Goal: Find specific page/section: Find specific page/section

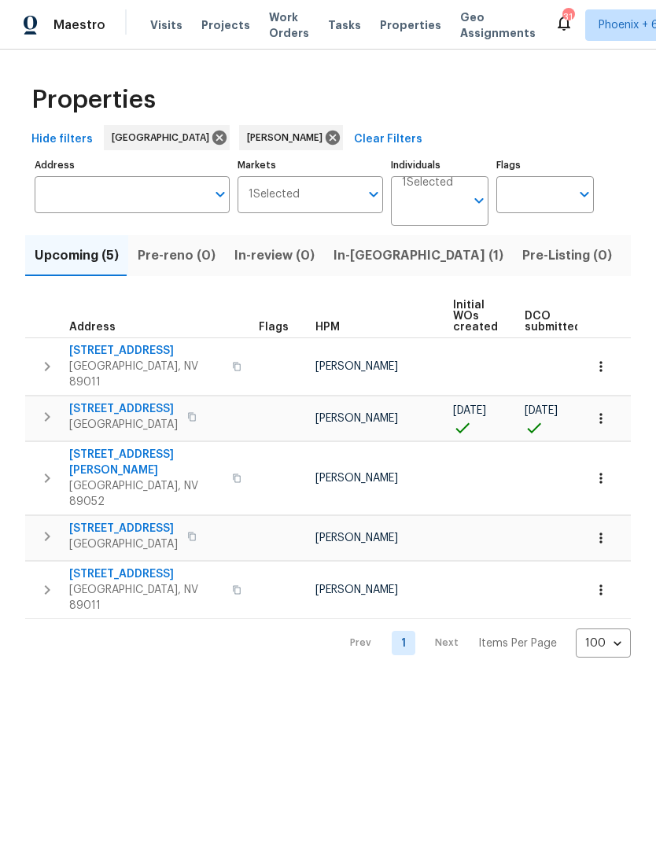
click at [362, 267] on span "In-[GEOGRAPHIC_DATA] (1)" at bounding box center [418, 256] width 170 height 22
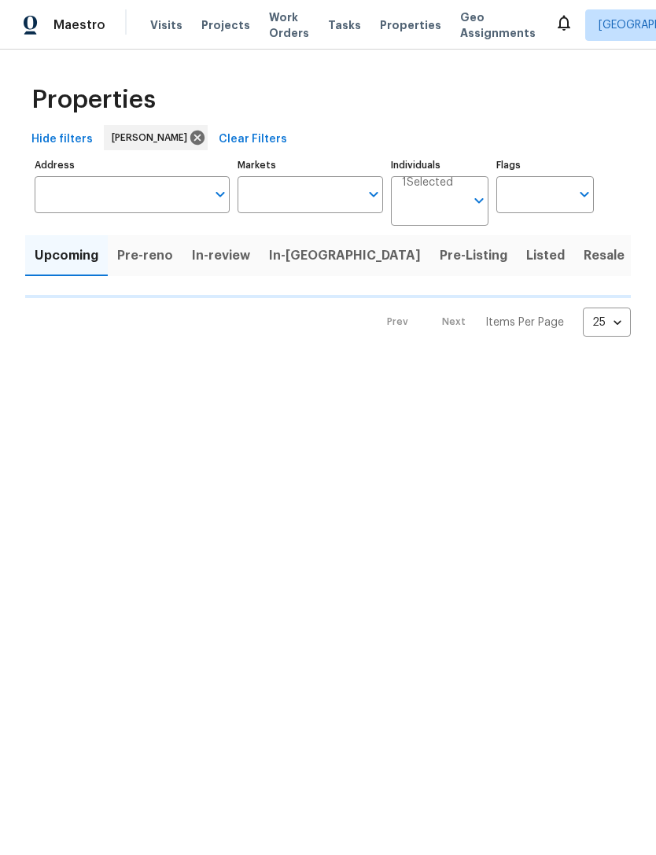
type input "100"
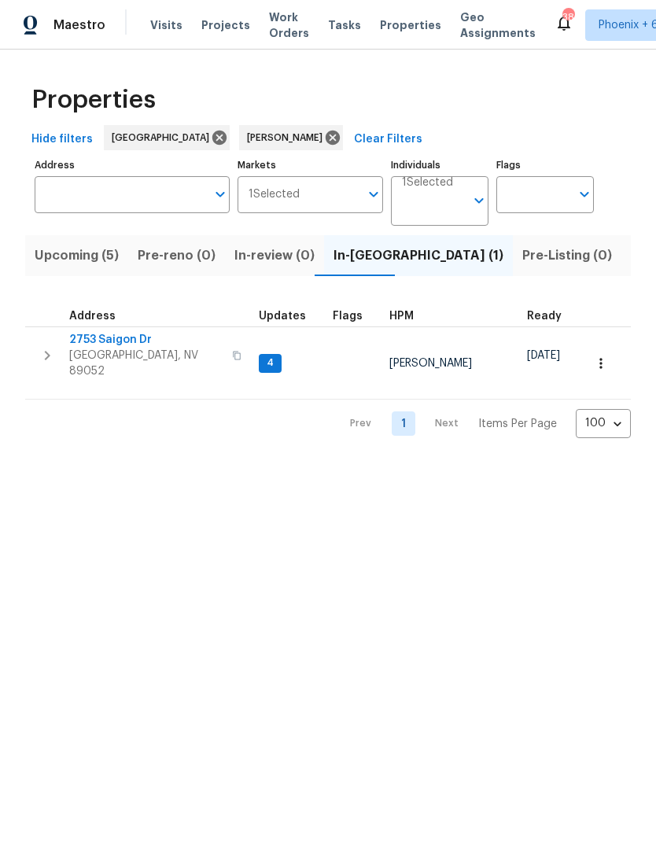
click at [631, 260] on span "Listed (10)" at bounding box center [664, 256] width 66 height 22
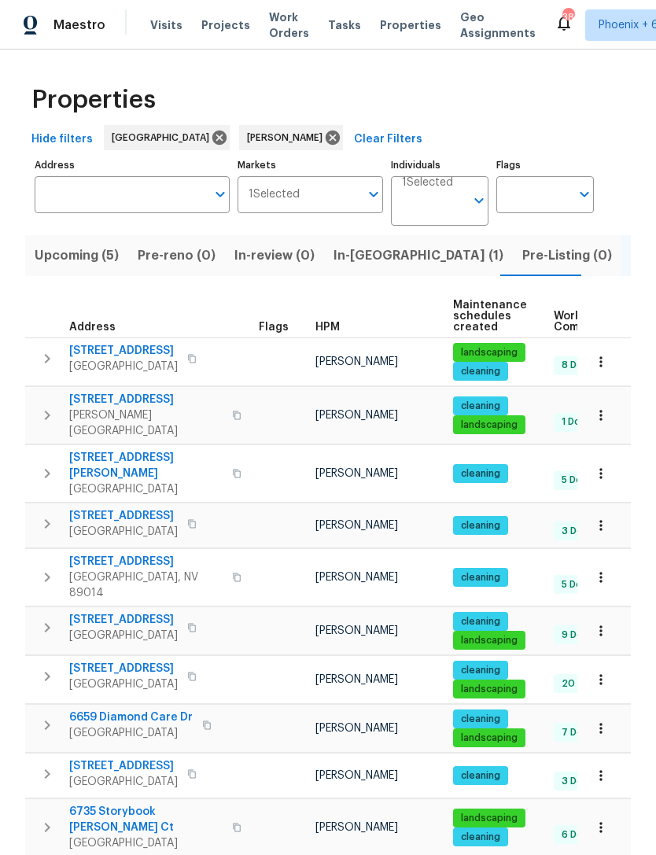
click at [598, 517] on icon "button" at bounding box center [601, 525] width 16 height 16
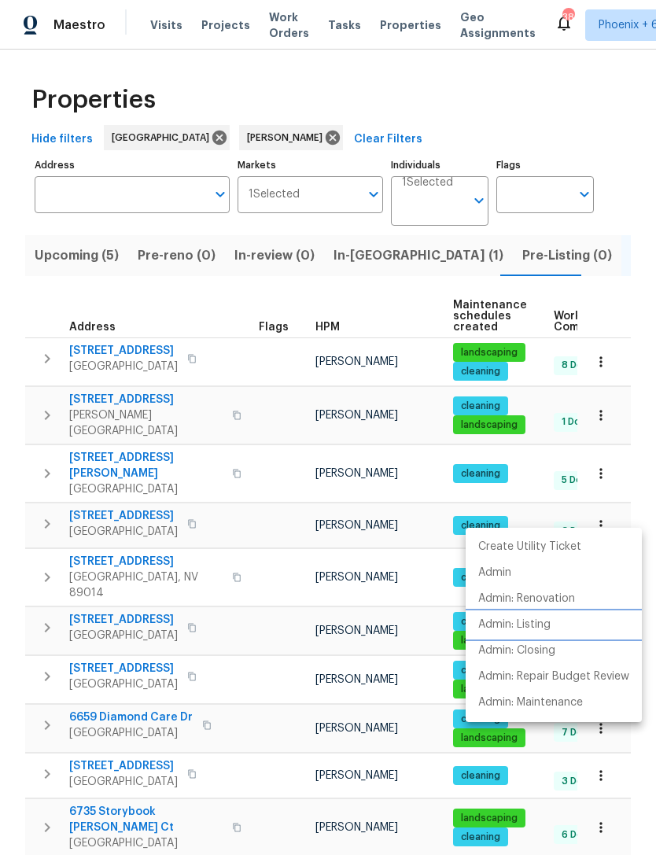
click at [541, 625] on p "Admin: Listing" at bounding box center [514, 624] width 72 height 17
click at [532, 108] on div at bounding box center [328, 427] width 656 height 855
